Goal: Task Accomplishment & Management: Manage account settings

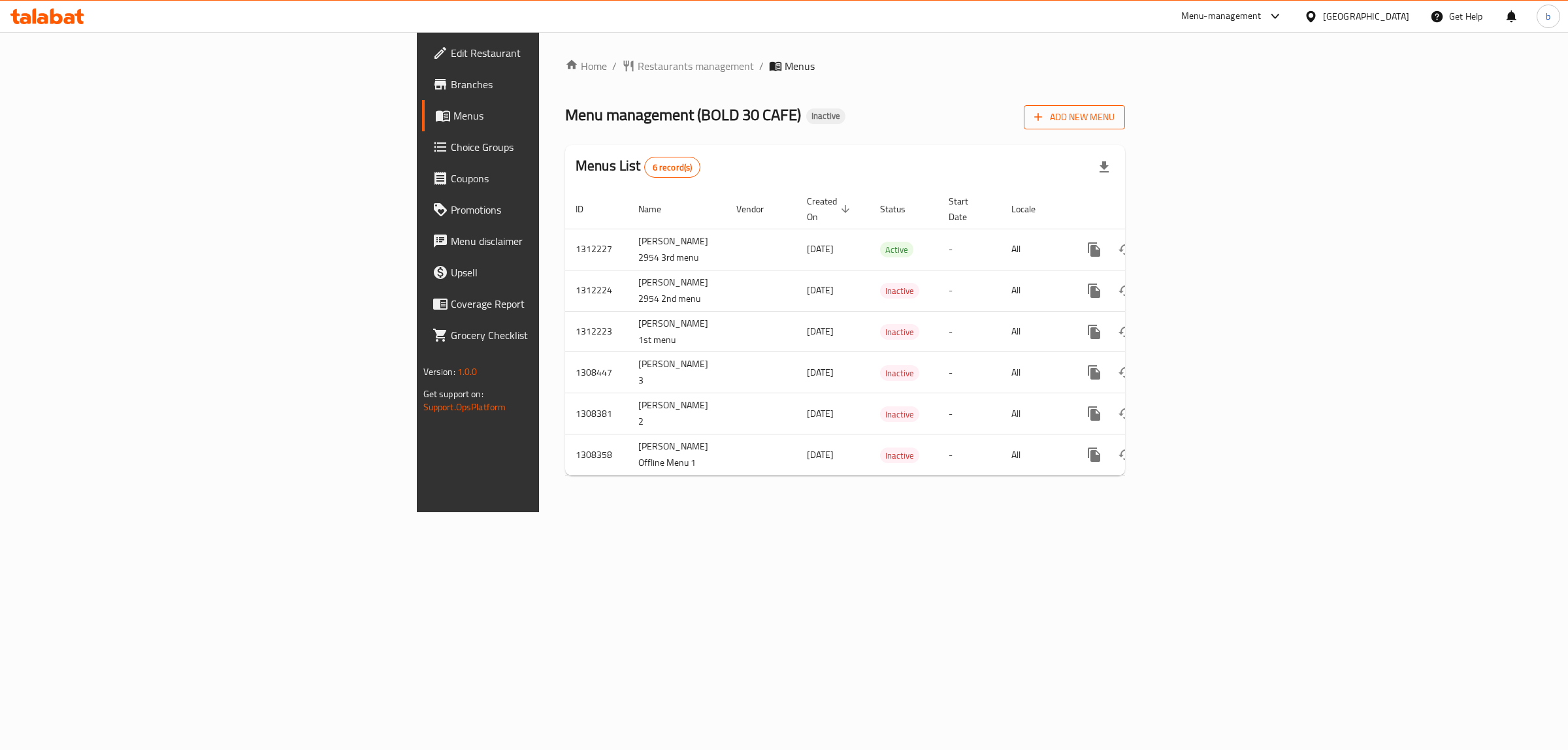
click at [1114, 118] on span "Add New Menu" at bounding box center [1074, 118] width 80 height 17
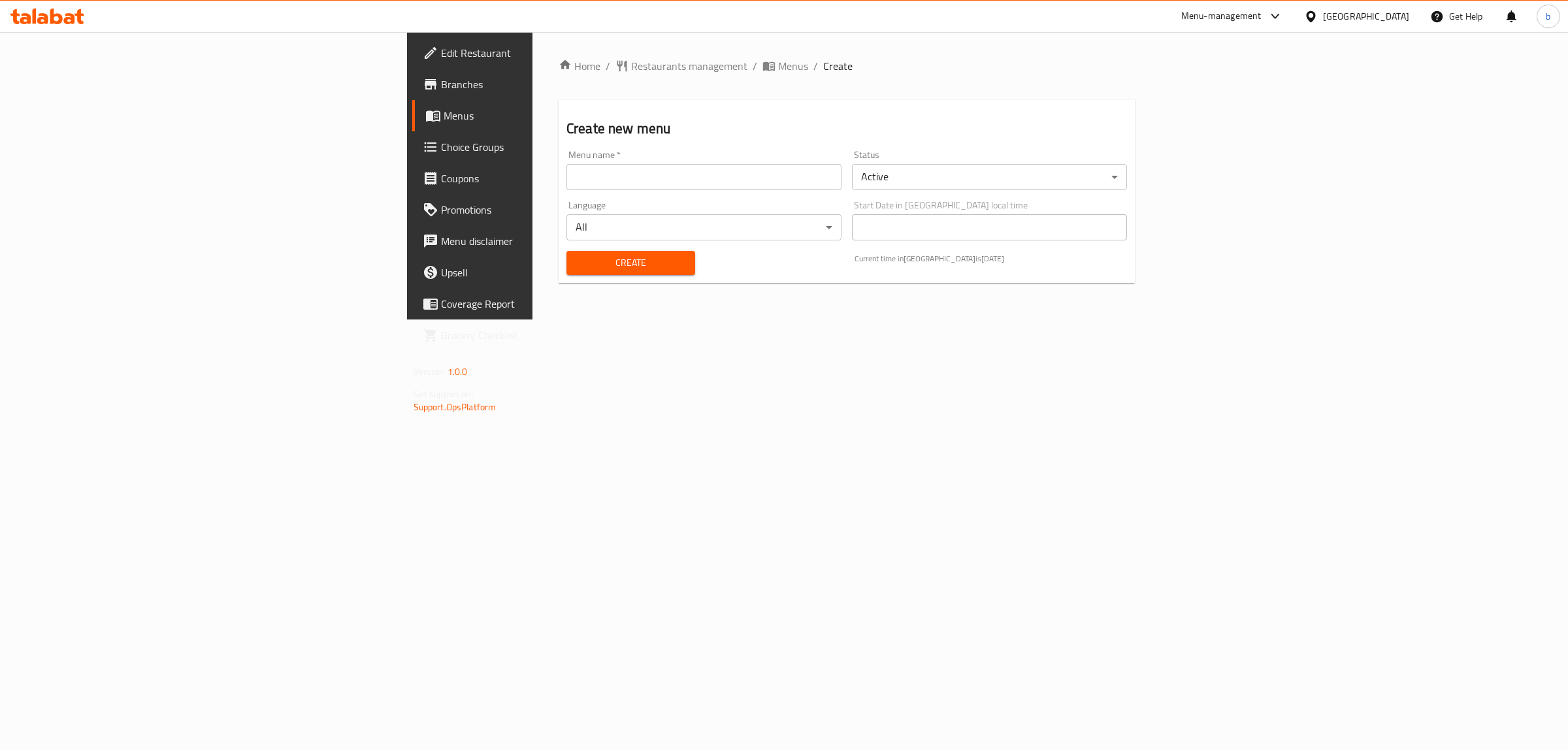
click at [566, 175] on input "text" at bounding box center [704, 177] width 275 height 26
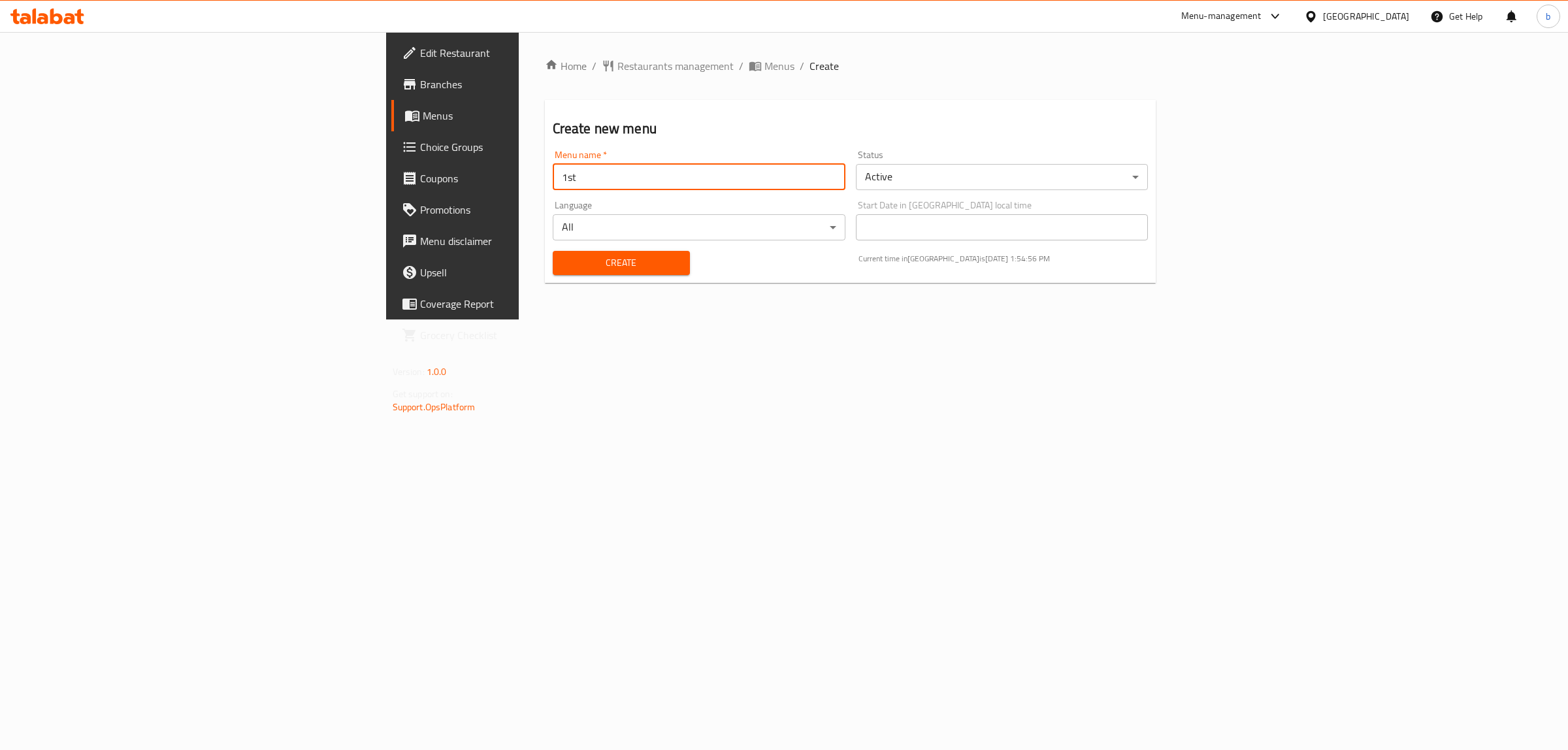
click at [553, 175] on input "1st" at bounding box center [699, 177] width 293 height 26
click at [553, 180] on input "1st 179/2025" at bounding box center [699, 177] width 293 height 26
type input "1st [DATE]"
click at [563, 269] on span "Create" at bounding box center [621, 263] width 116 height 17
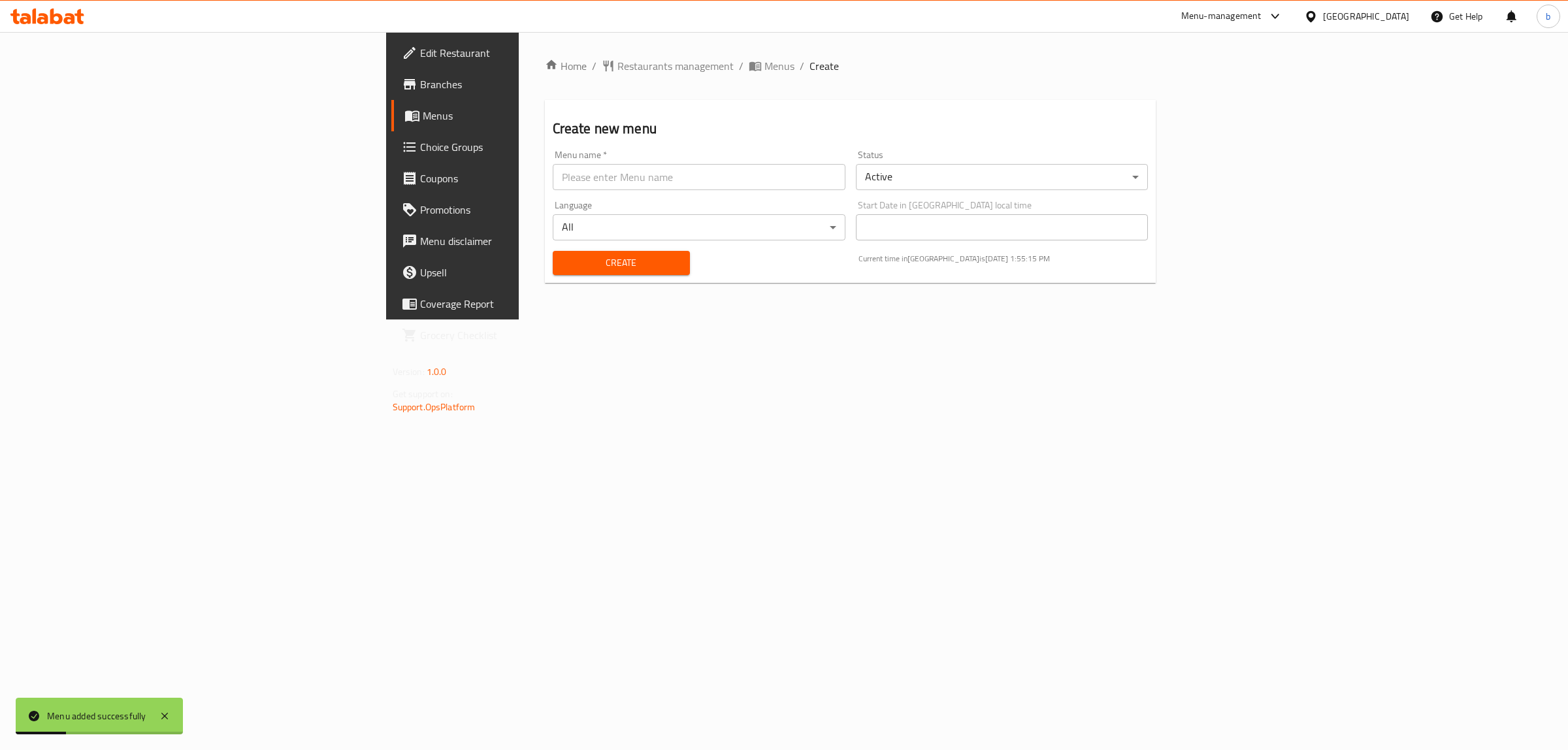
click at [423, 111] on span "Menus" at bounding box center [530, 116] width 215 height 16
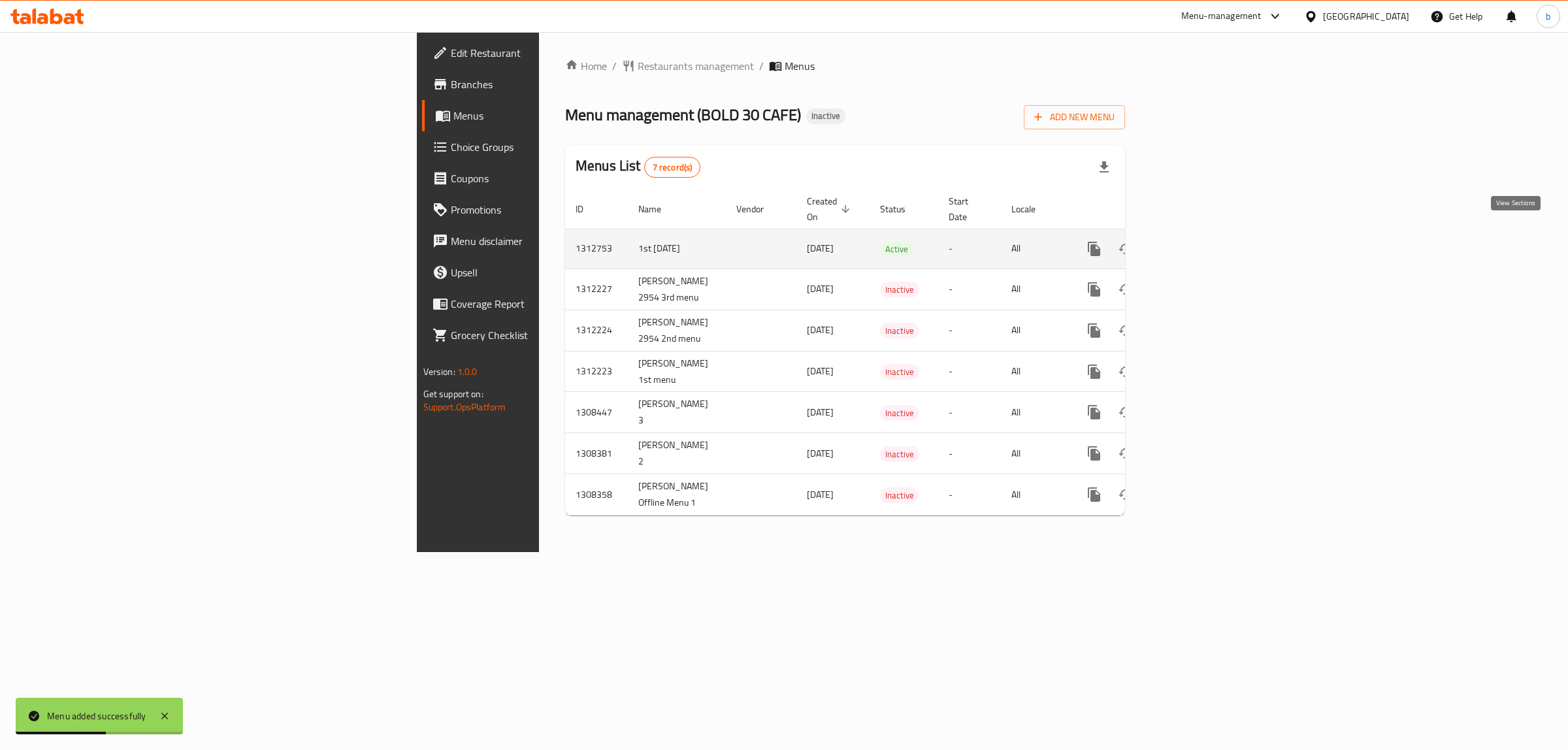
click at [1196, 241] on icon "enhanced table" at bounding box center [1188, 248] width 16 height 16
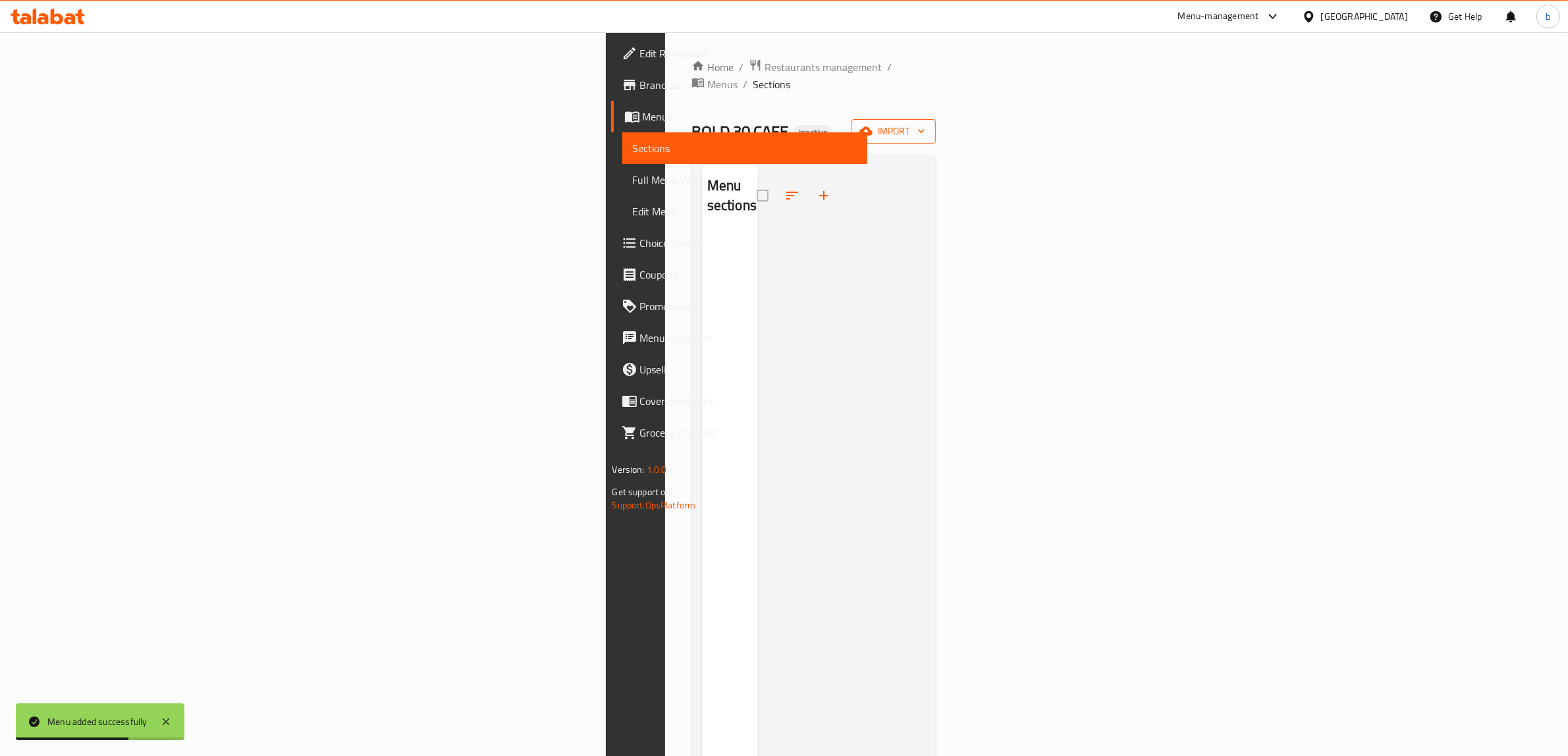
click at [872, 127] on icon "button" at bounding box center [865, 131] width 13 height 8
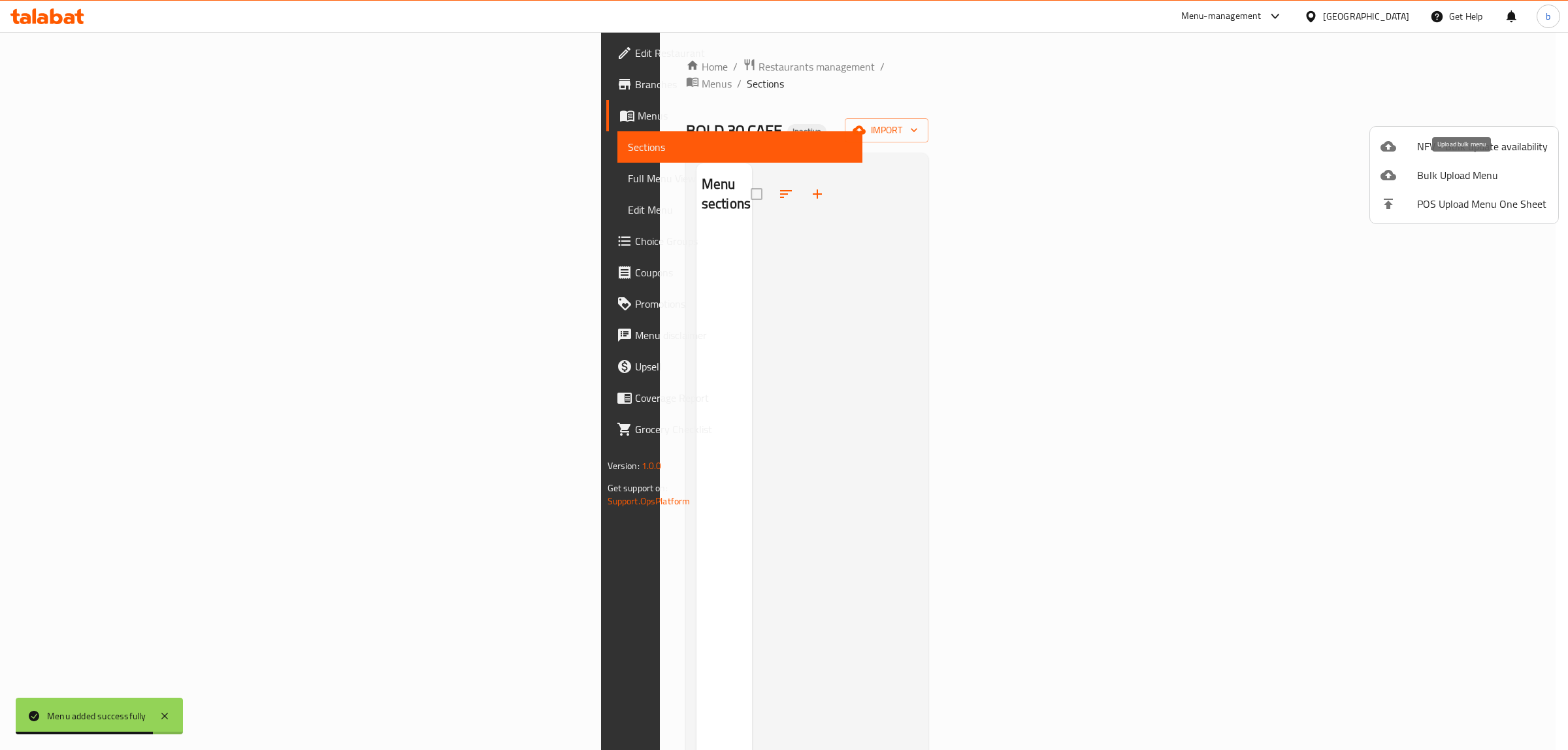
click at [1422, 171] on span "Bulk Upload Menu" at bounding box center [1482, 175] width 131 height 16
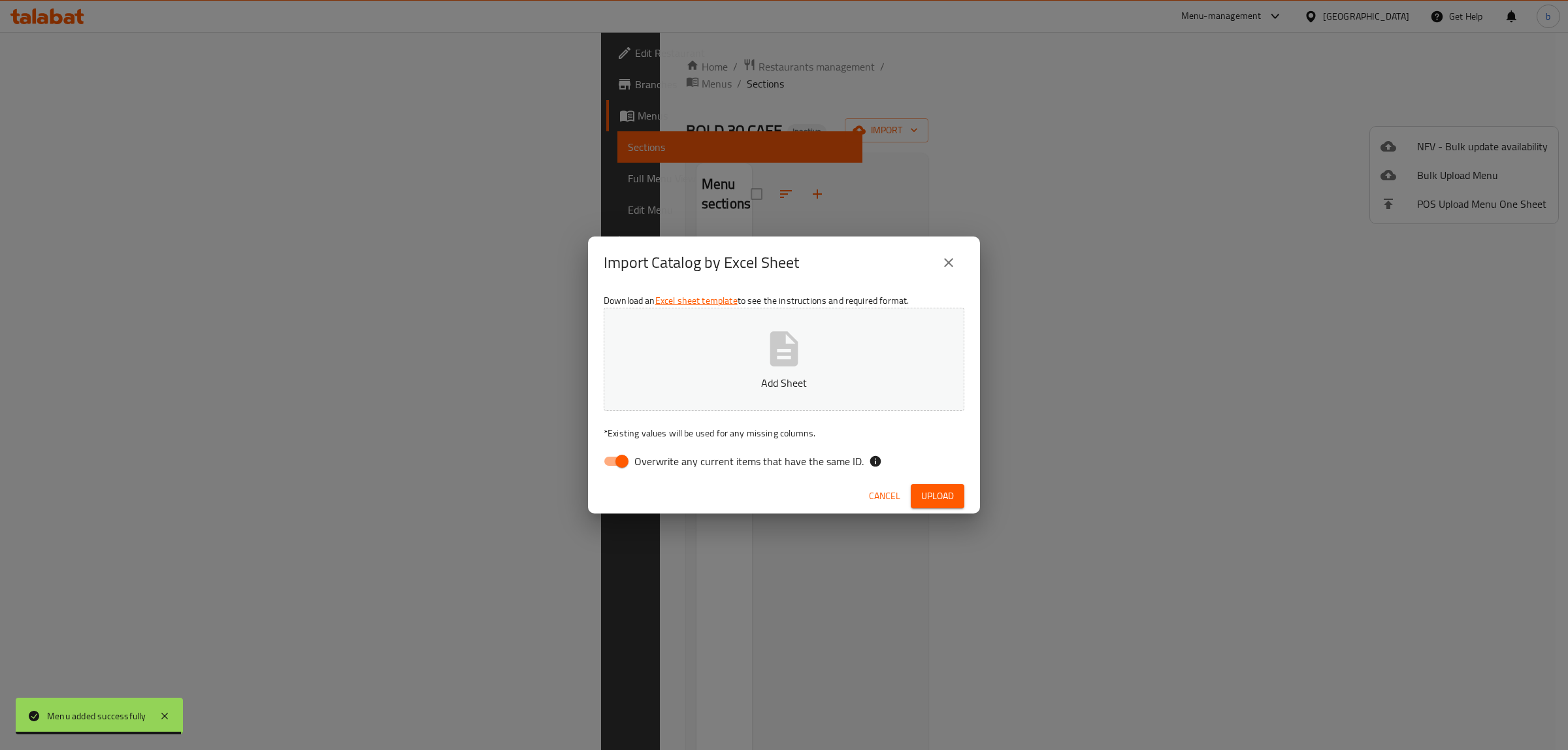
click at [613, 462] on input "Overwrite any current items that have the same ID." at bounding box center [622, 462] width 74 height 25
checkbox input "false"
click at [642, 387] on p "Add Sheet" at bounding box center [783, 383] width 320 height 16
click at [947, 479] on div "Cancel Upload" at bounding box center [784, 496] width 392 height 34
click at [939, 499] on span "Upload" at bounding box center [937, 496] width 32 height 17
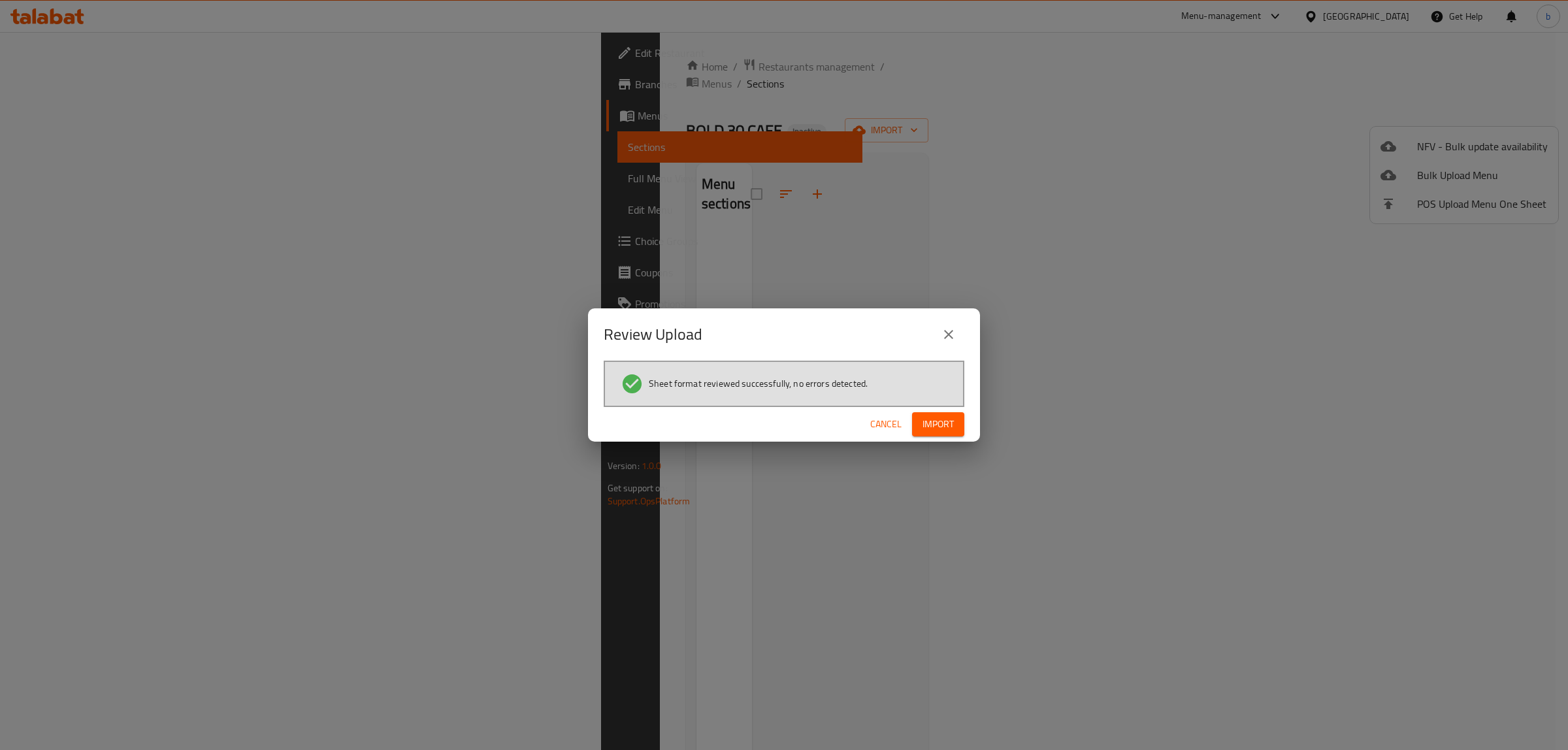
click at [938, 423] on span "Import" at bounding box center [938, 425] width 32 height 17
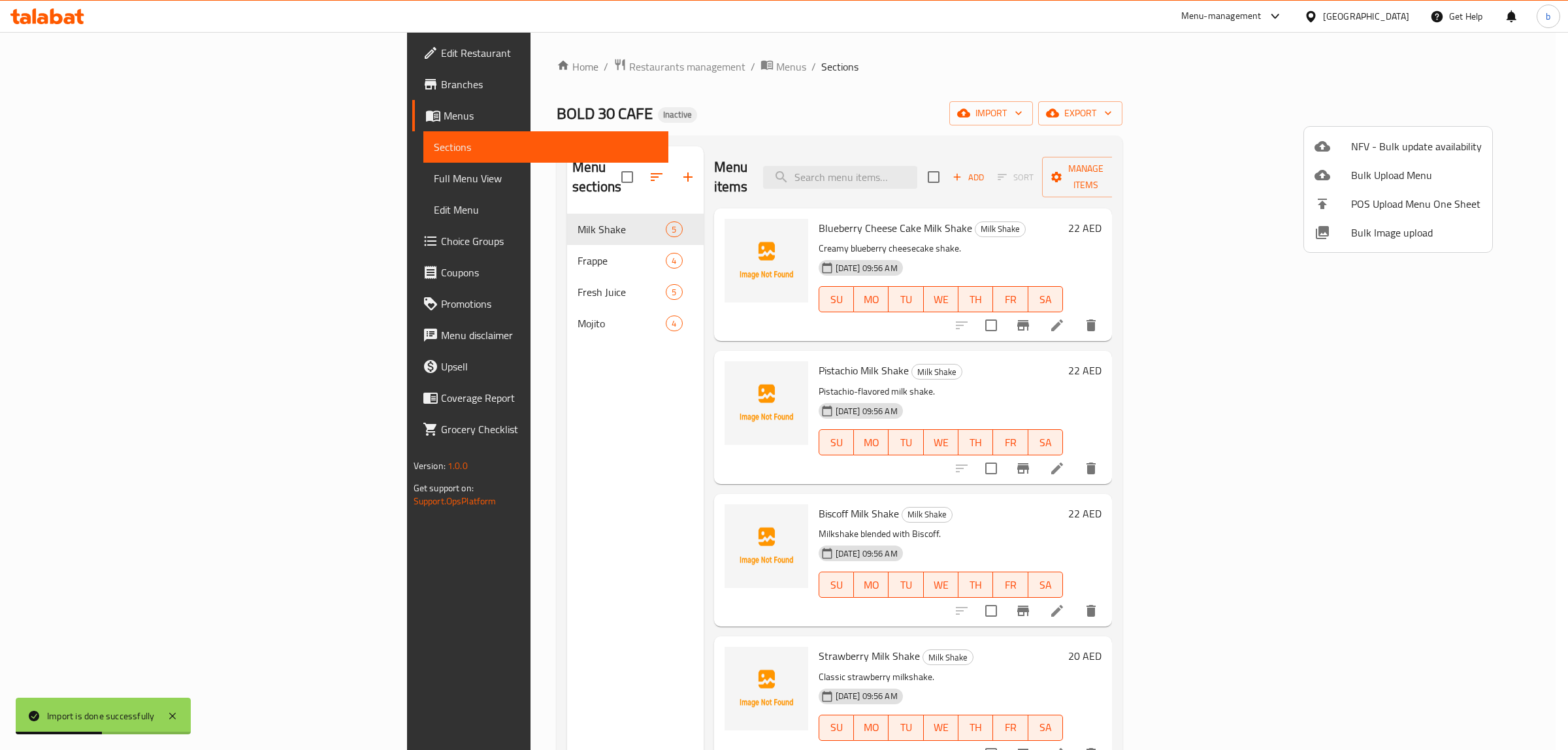
click at [116, 180] on div at bounding box center [784, 375] width 1568 height 750
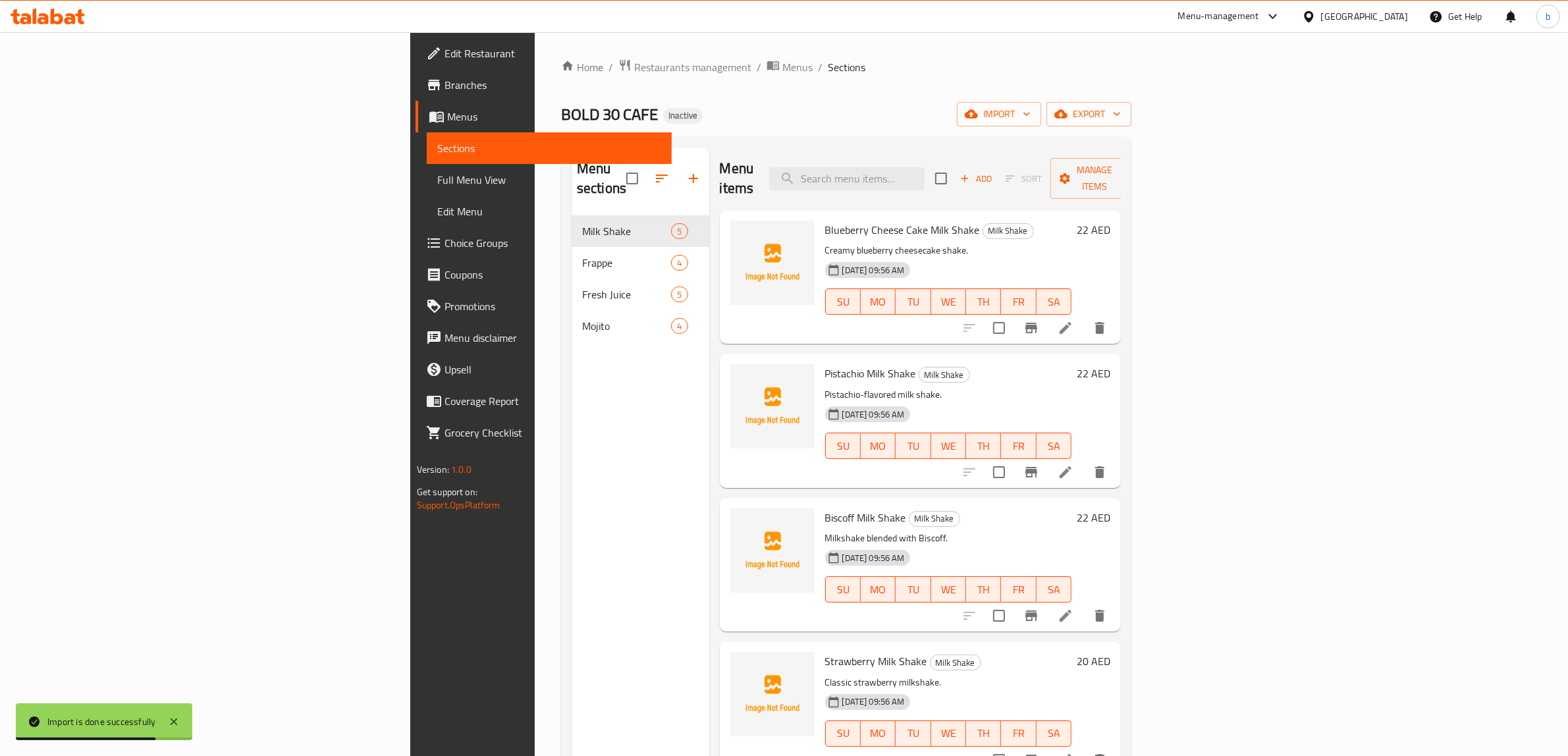
click at [438, 180] on span "Full Menu View" at bounding box center [550, 180] width 225 height 16
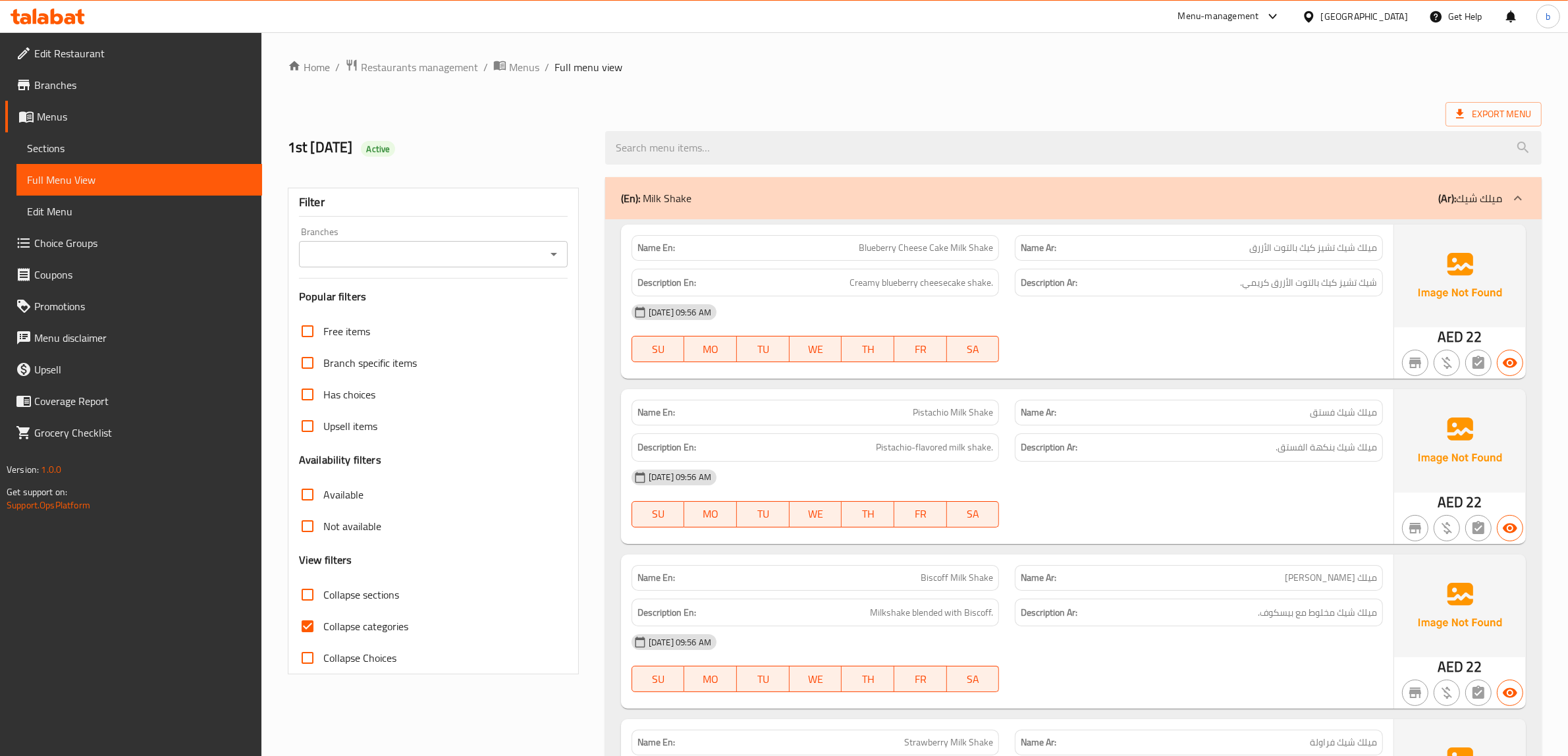
click at [327, 623] on span "Collapse categories" at bounding box center [365, 626] width 85 height 16
click at [323, 623] on input "Collapse categories" at bounding box center [308, 626] width 32 height 32
checkbox input "false"
click at [1485, 119] on span "Export Menu" at bounding box center [1494, 114] width 75 height 17
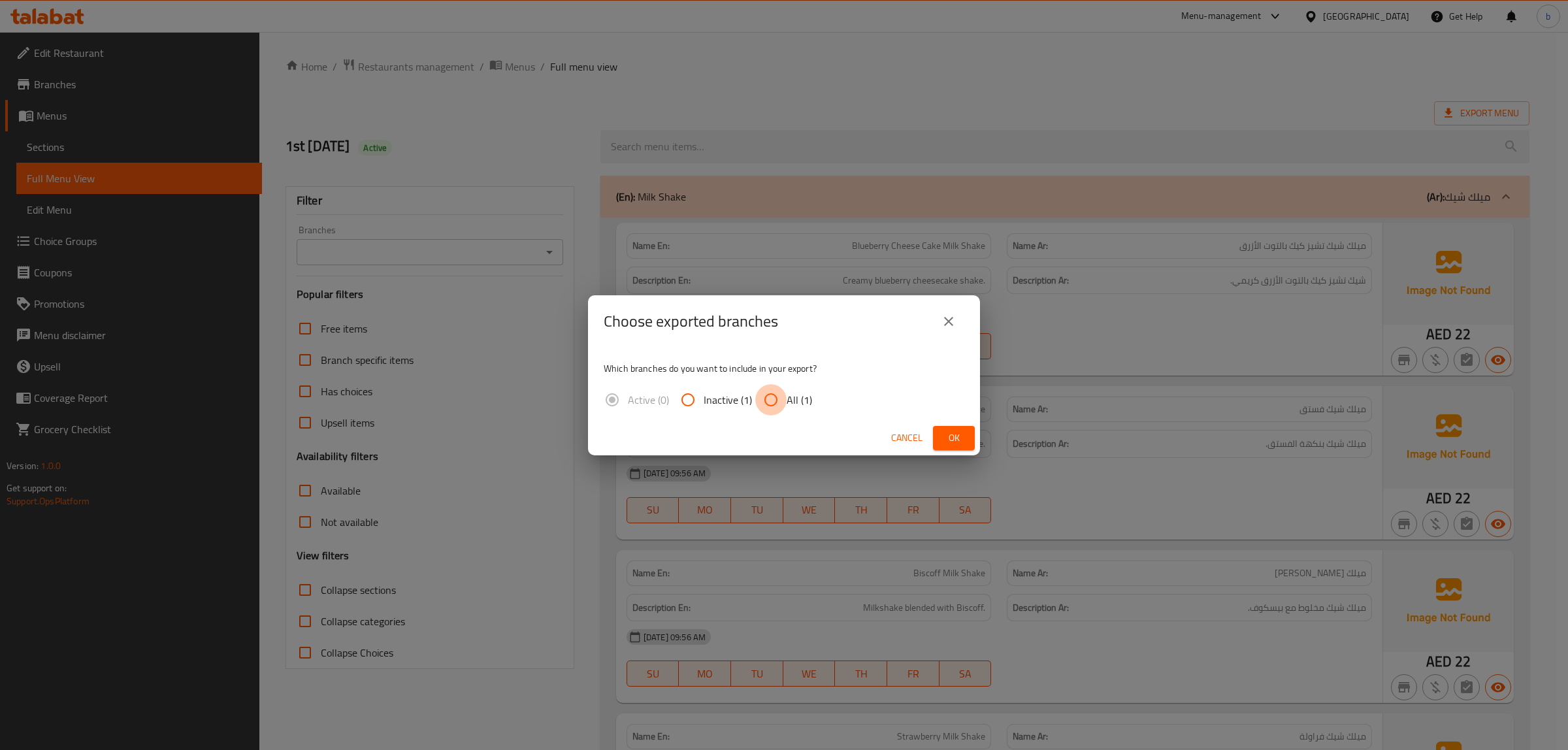
click at [778, 400] on input "All (1)" at bounding box center [771, 400] width 32 height 32
radio input "true"
click at [948, 438] on span "Ok" at bounding box center [954, 438] width 21 height 17
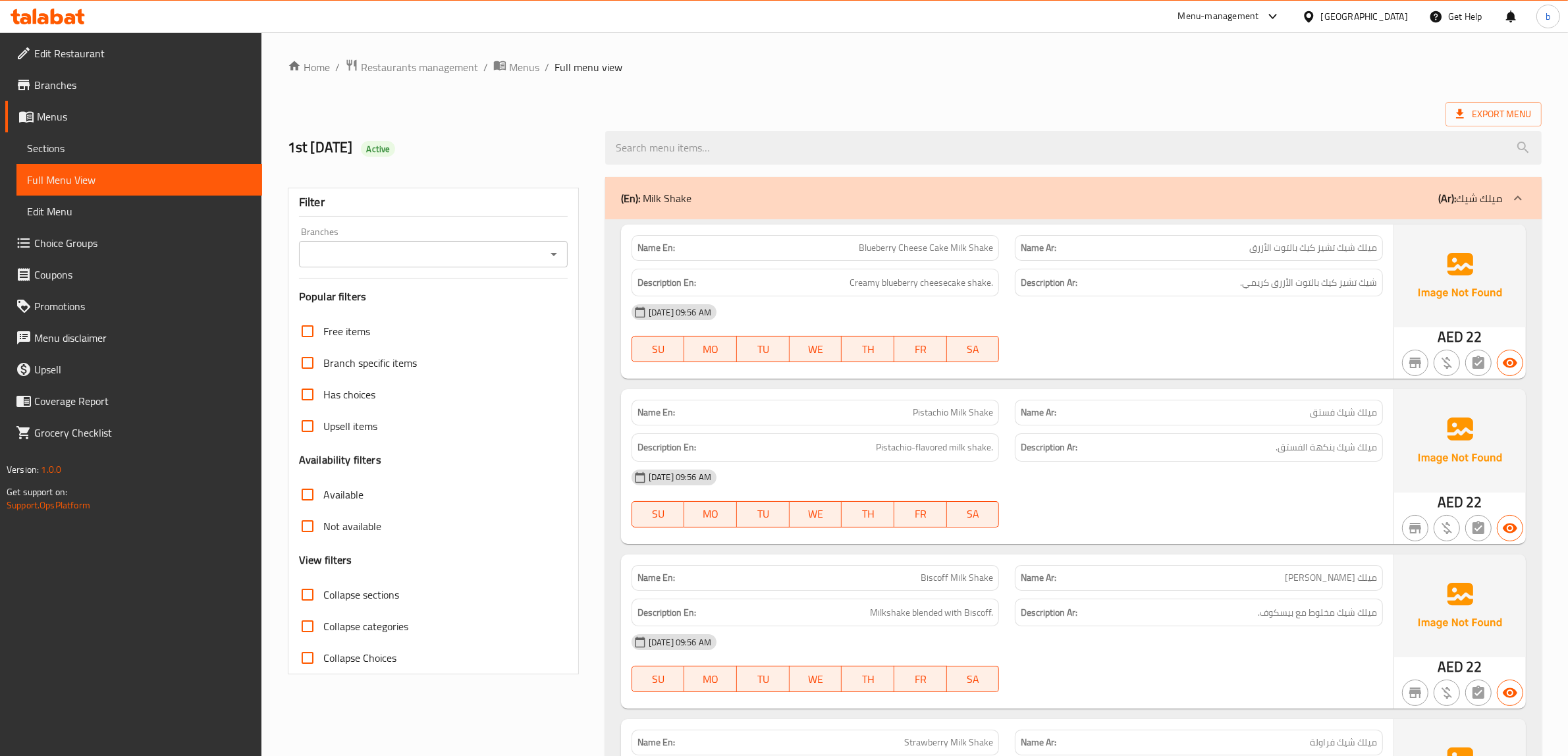
click at [100, 51] on span "Edit Restaurant" at bounding box center [142, 53] width 217 height 16
